Goal: Task Accomplishment & Management: Manage account settings

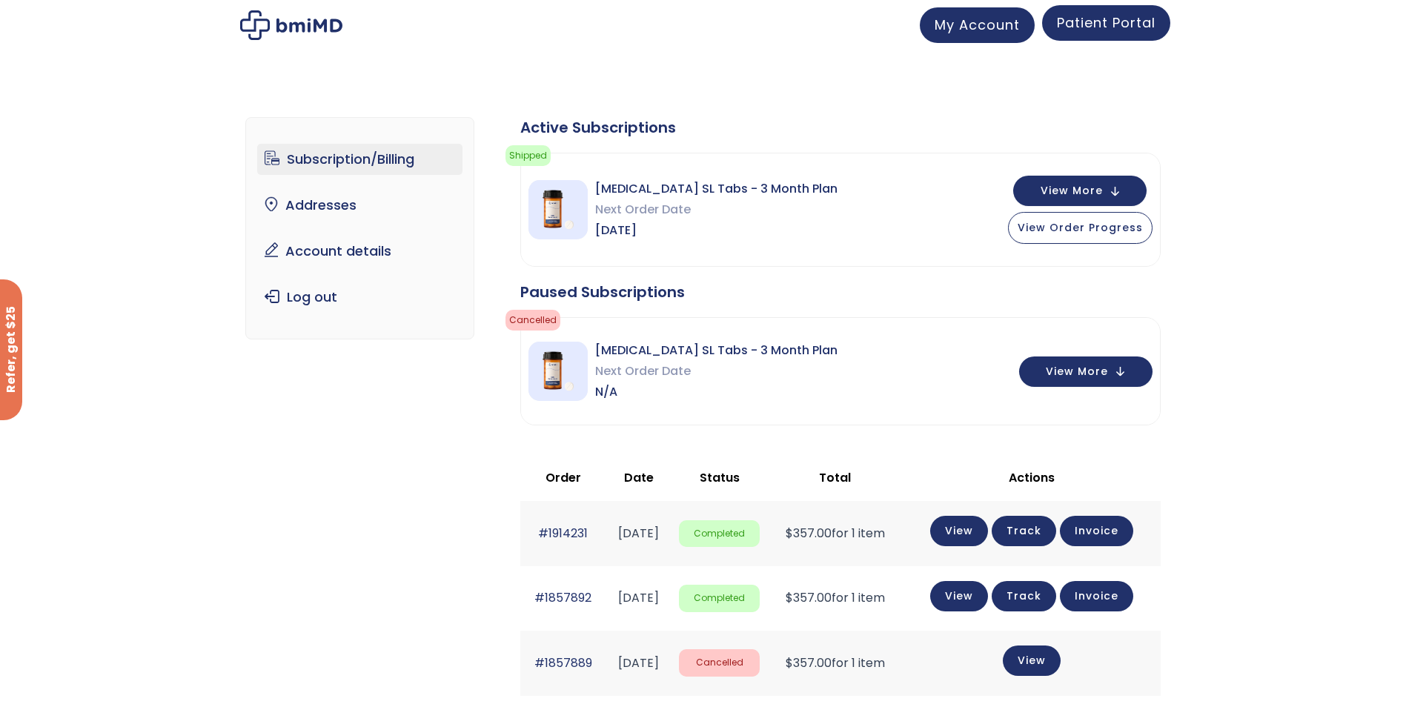
click at [1102, 25] on span "Patient Portal" at bounding box center [1106, 22] width 99 height 19
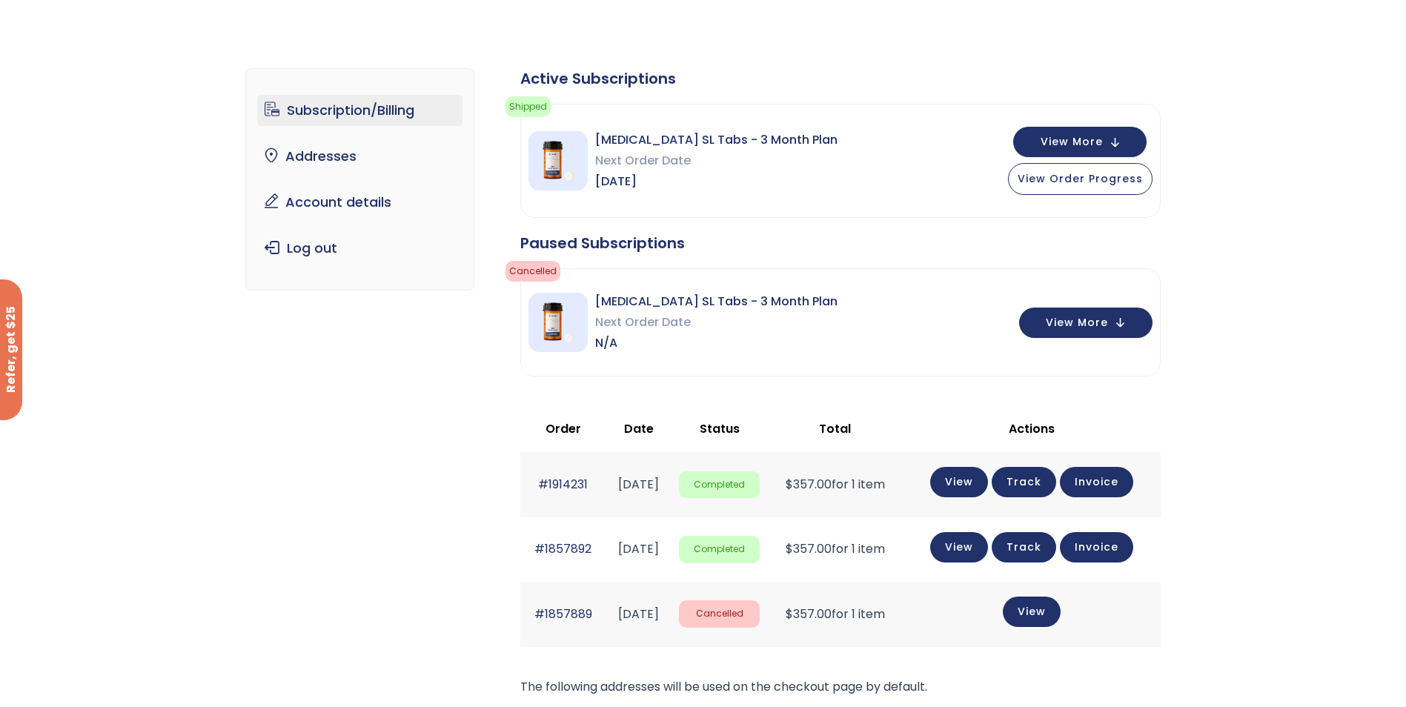
scroll to position [74, 0]
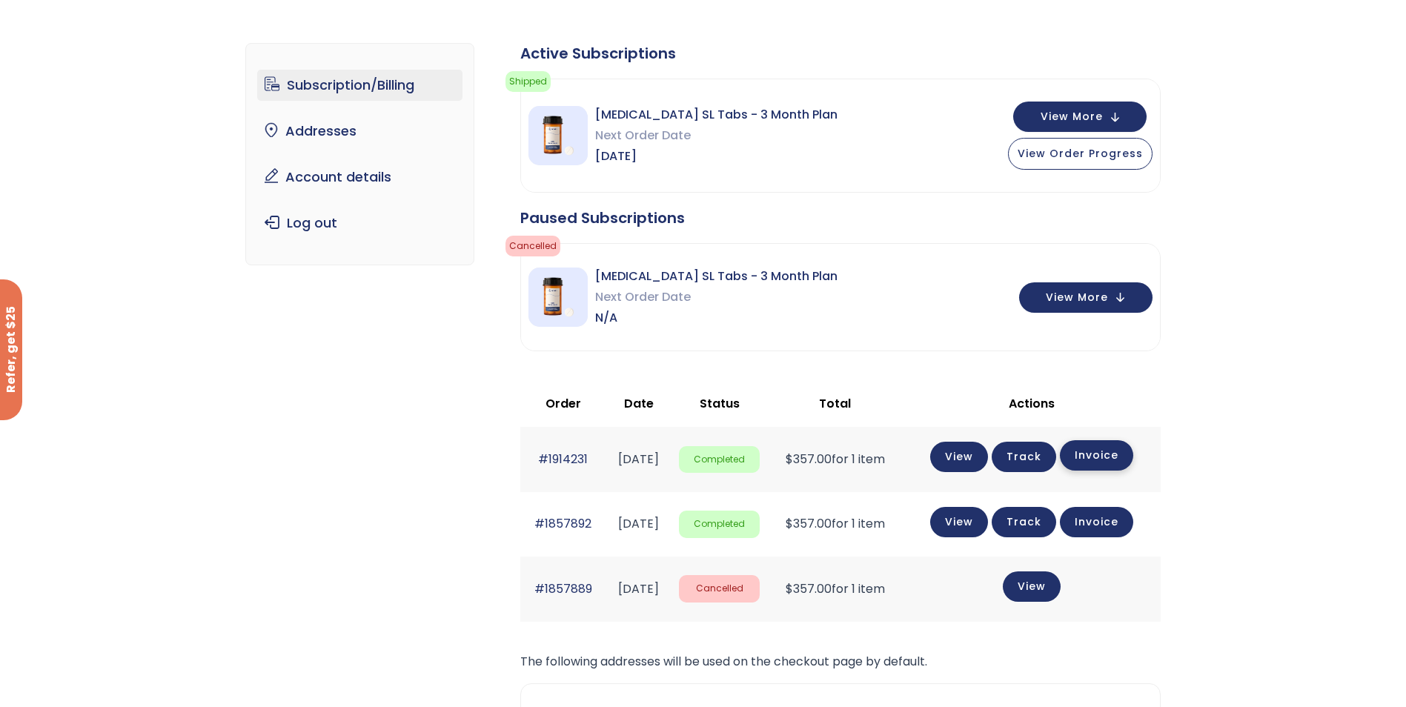
click at [1092, 459] on link "Invoice" at bounding box center [1096, 455] width 73 height 30
click at [968, 458] on link "View" at bounding box center [959, 455] width 58 height 30
